Goal: Entertainment & Leisure: Consume media (video, audio)

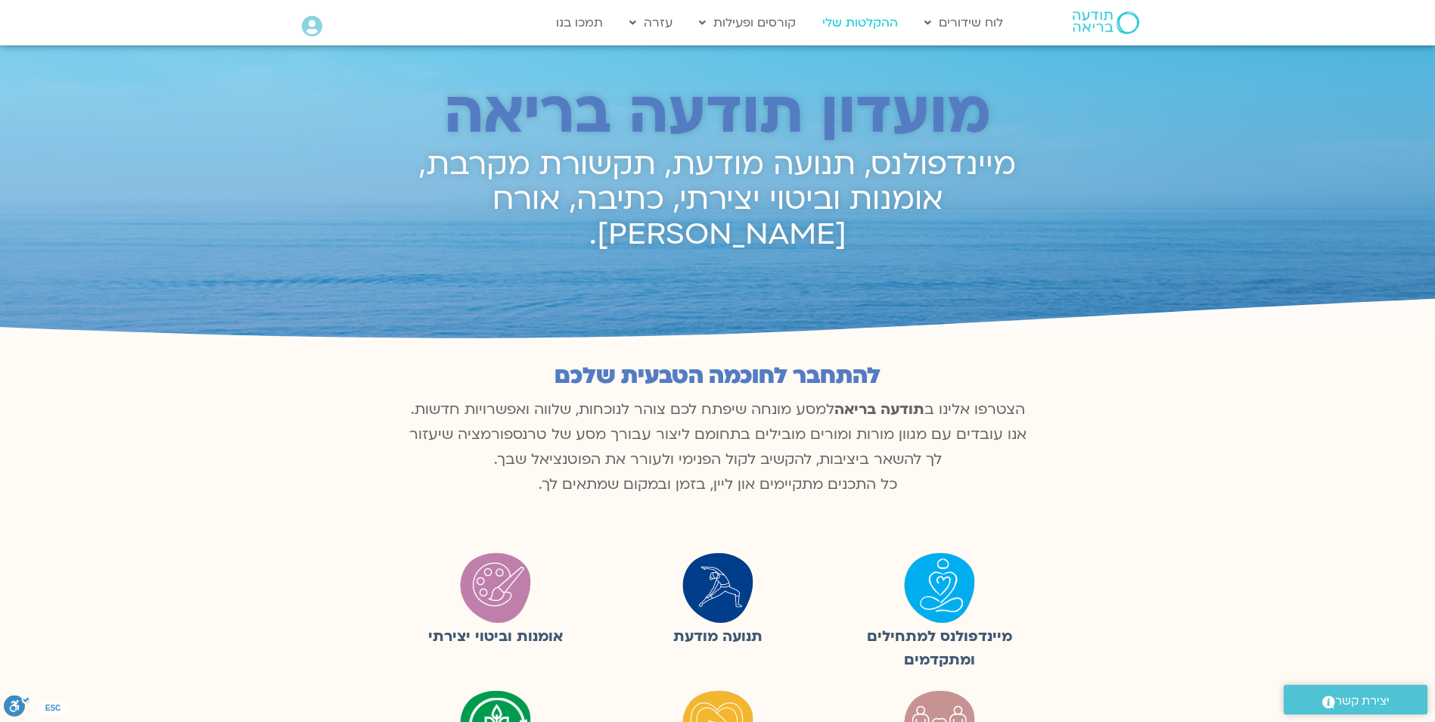
click at [881, 25] on link "ההקלטות שלי" at bounding box center [860, 22] width 91 height 29
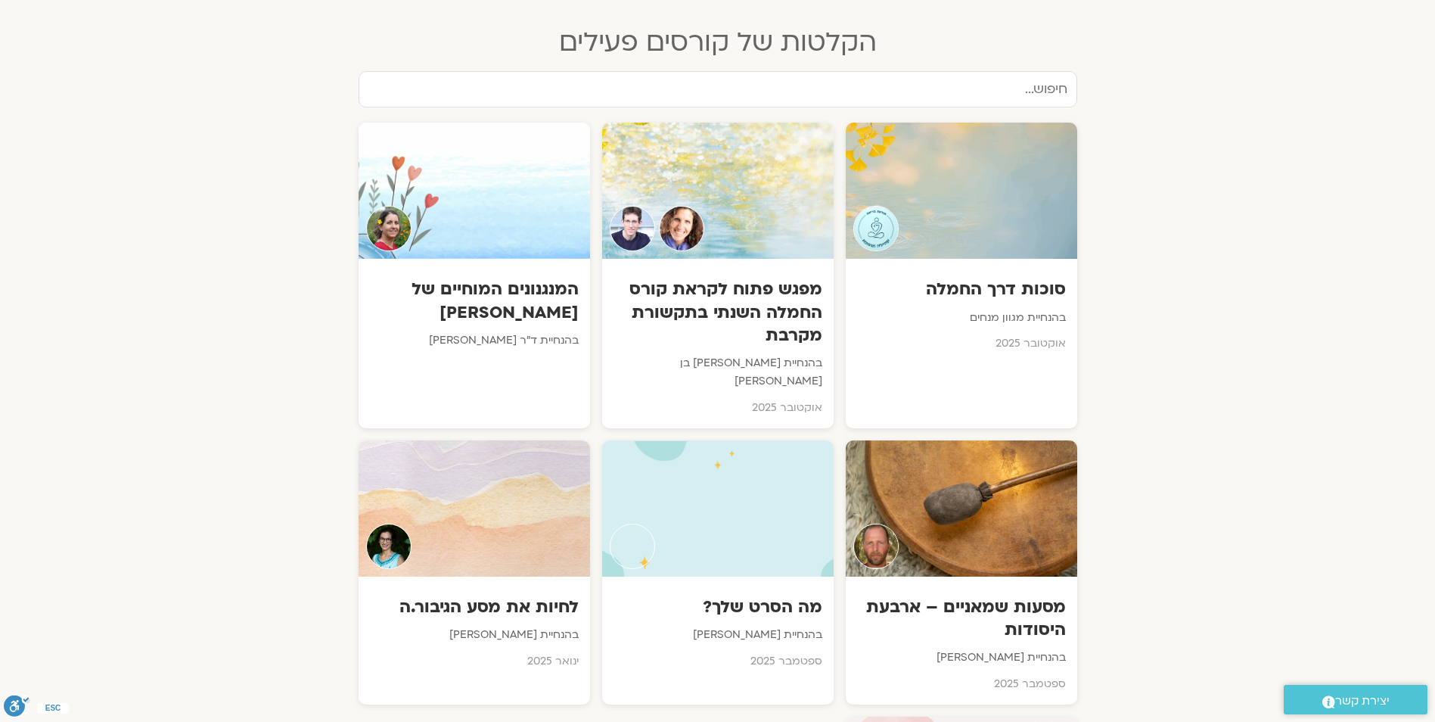
scroll to position [756, 0]
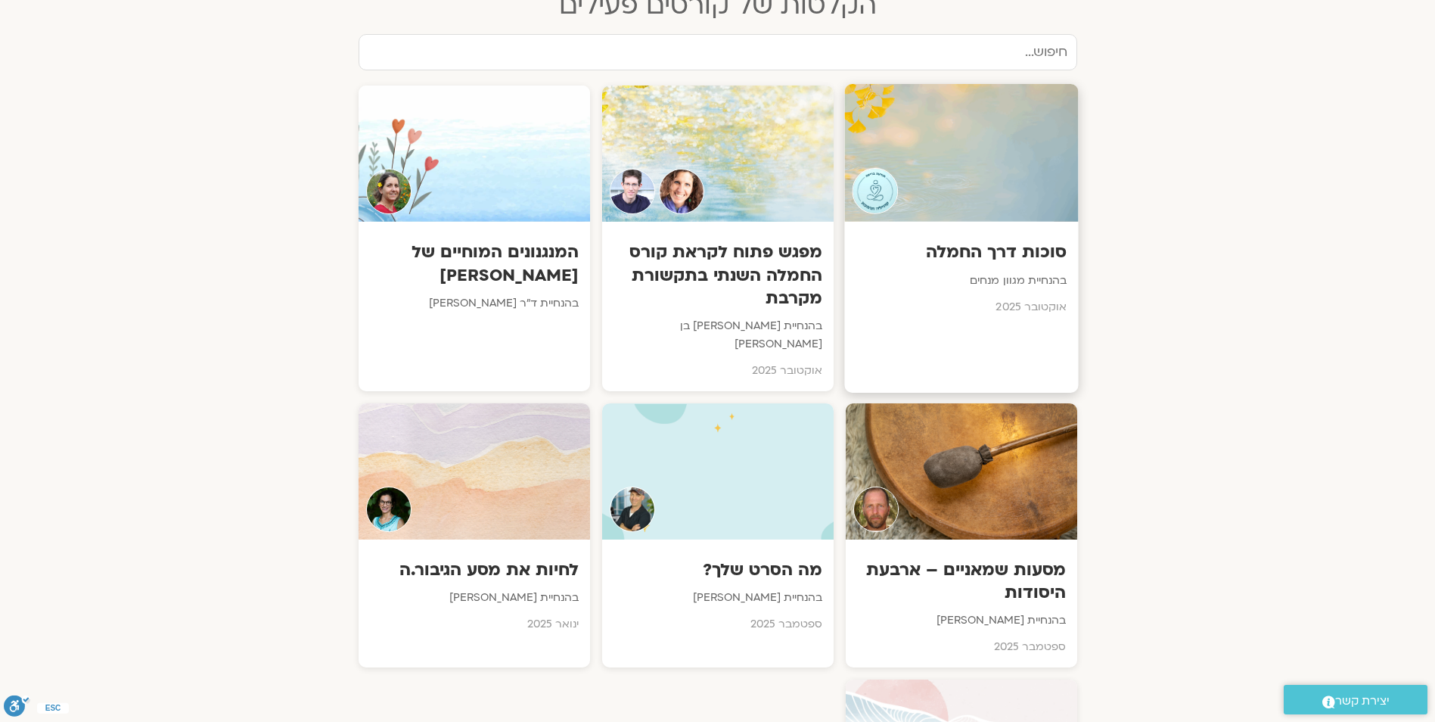
click at [891, 185] on img at bounding box center [875, 191] width 46 height 46
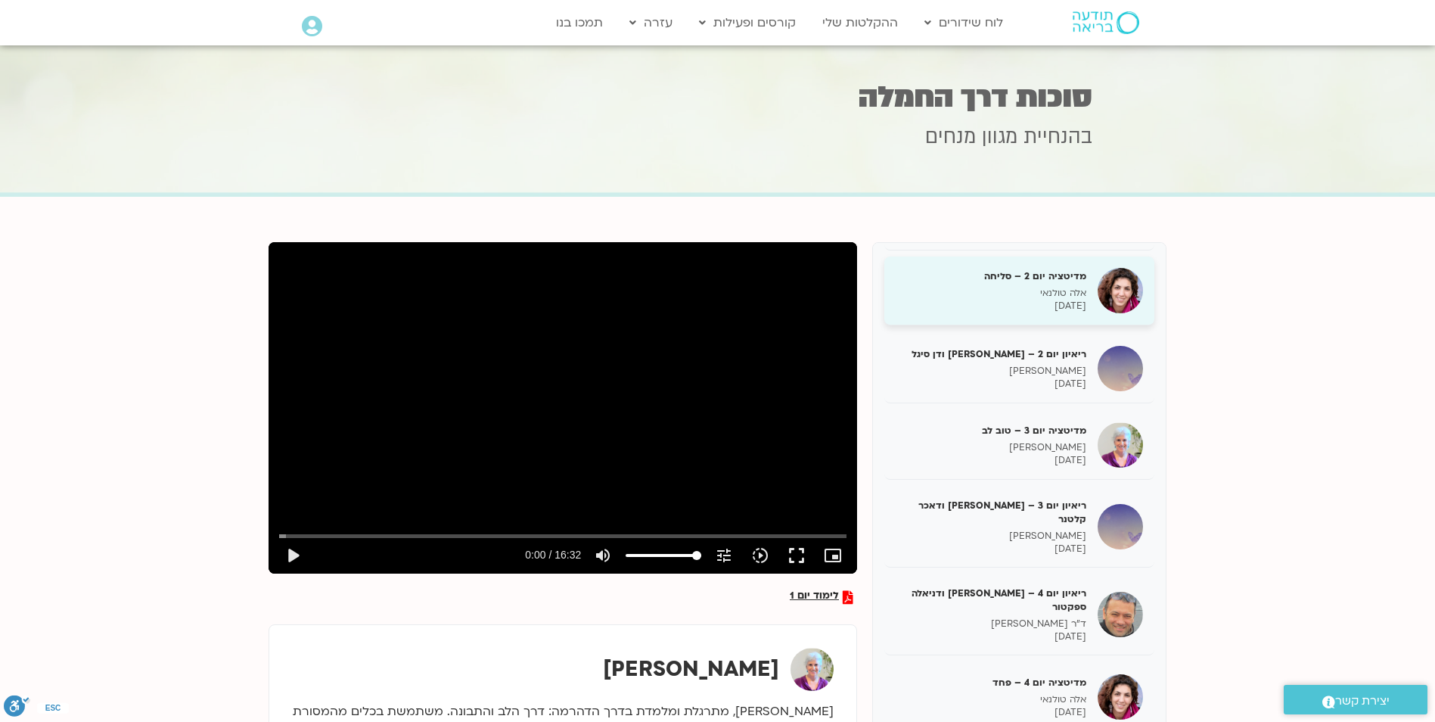
scroll to position [151, 0]
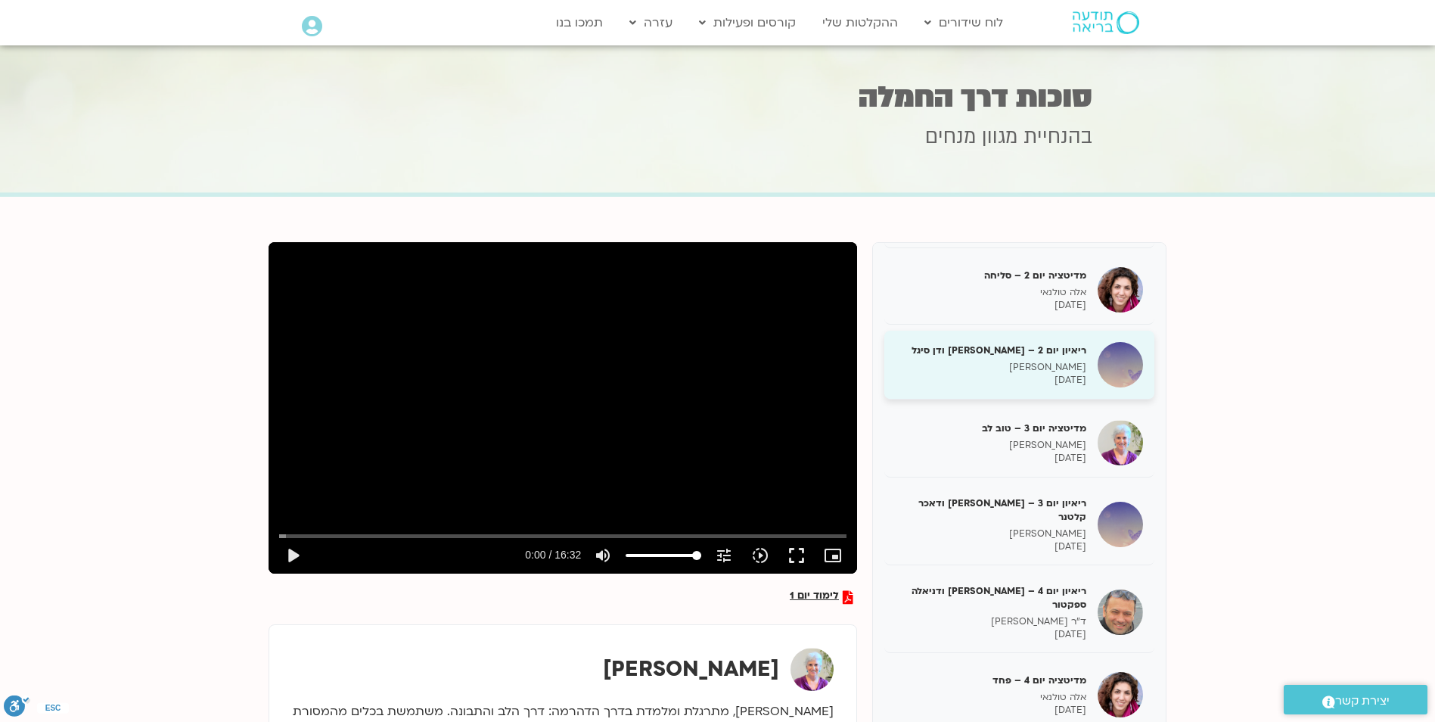
click at [1126, 368] on img at bounding box center [1119, 364] width 45 height 45
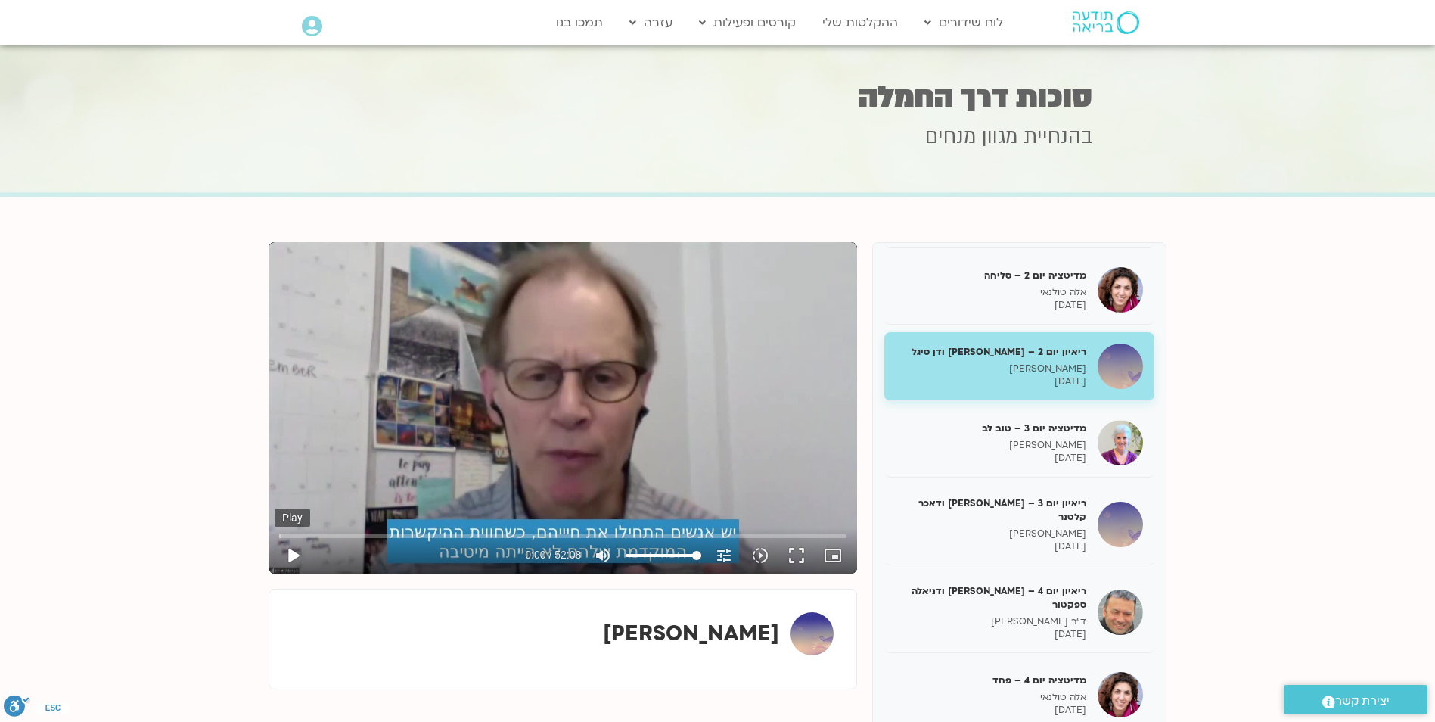
click at [291, 551] on button "play_arrow" at bounding box center [293, 555] width 36 height 36
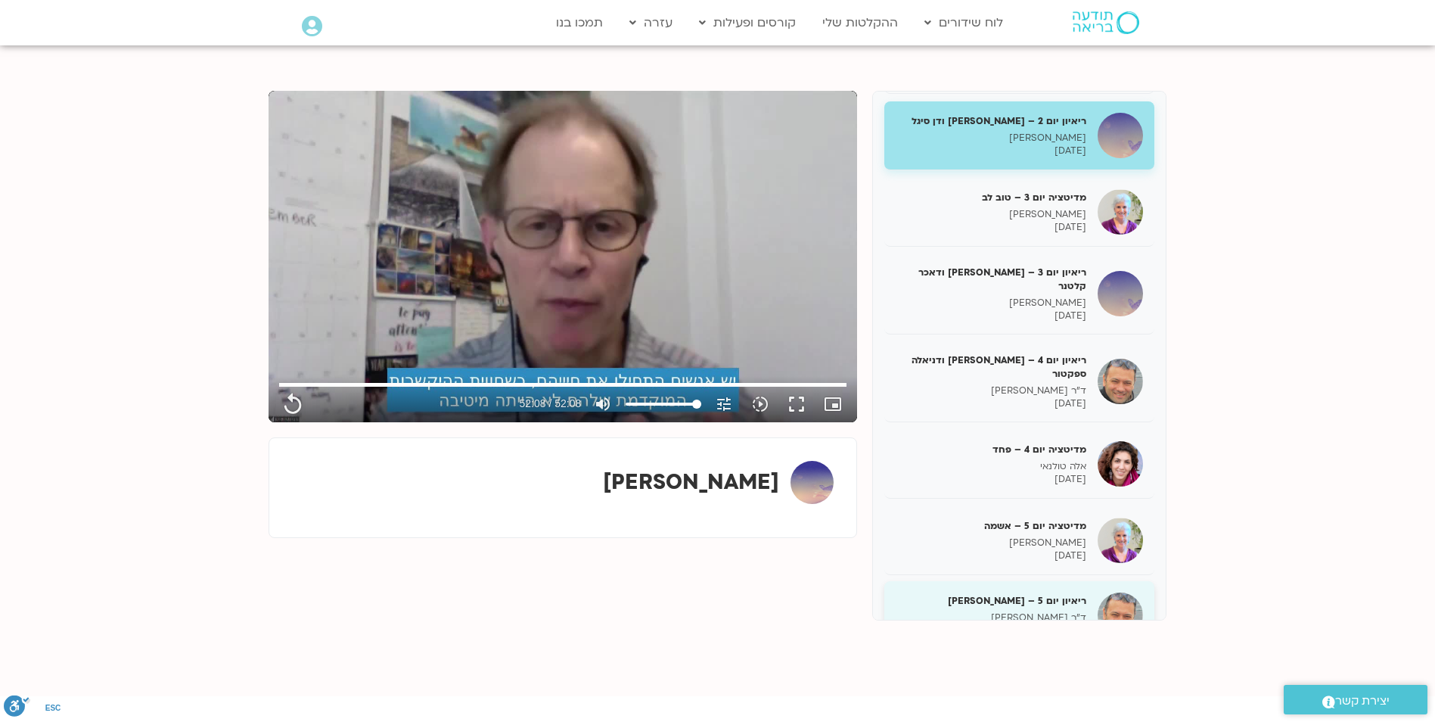
scroll to position [274, 0]
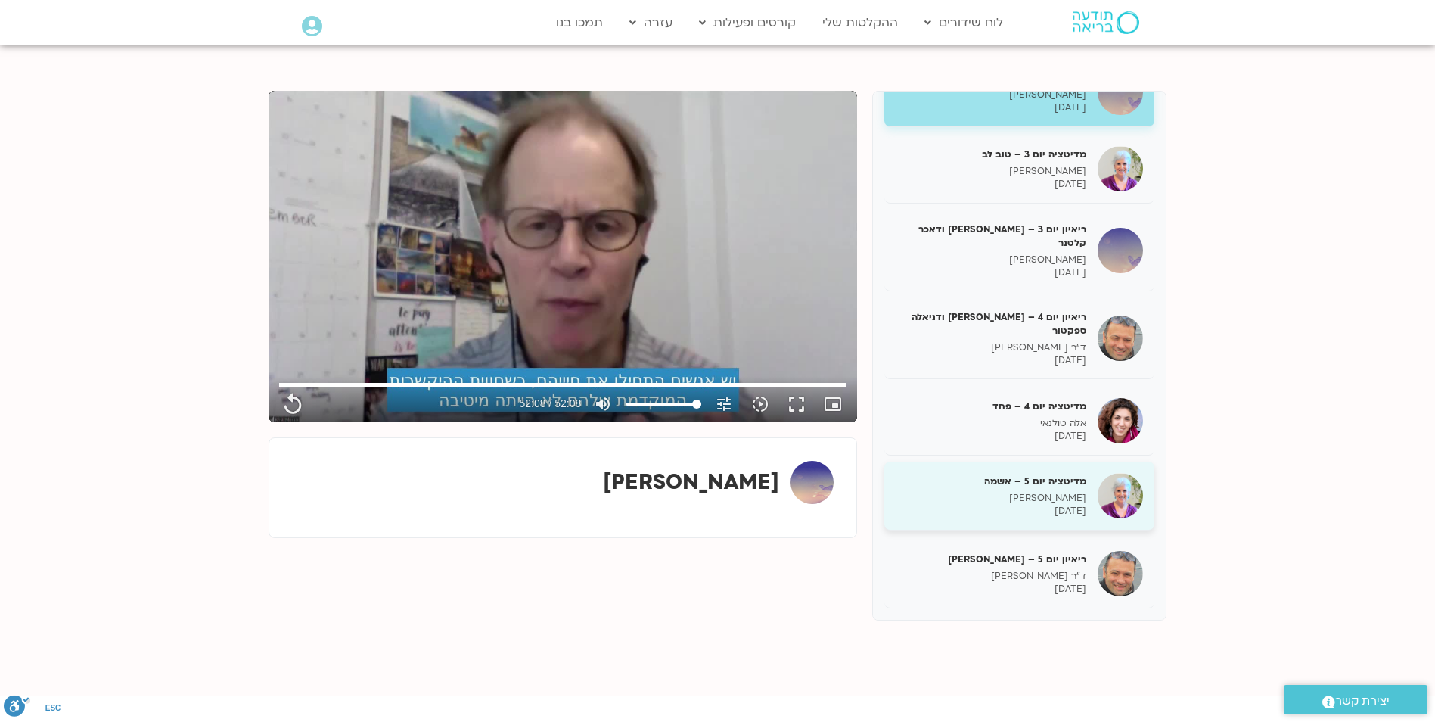
type input "3128.933333"
click at [1130, 483] on img at bounding box center [1119, 495] width 45 height 45
